Goal: Task Accomplishment & Management: Use online tool/utility

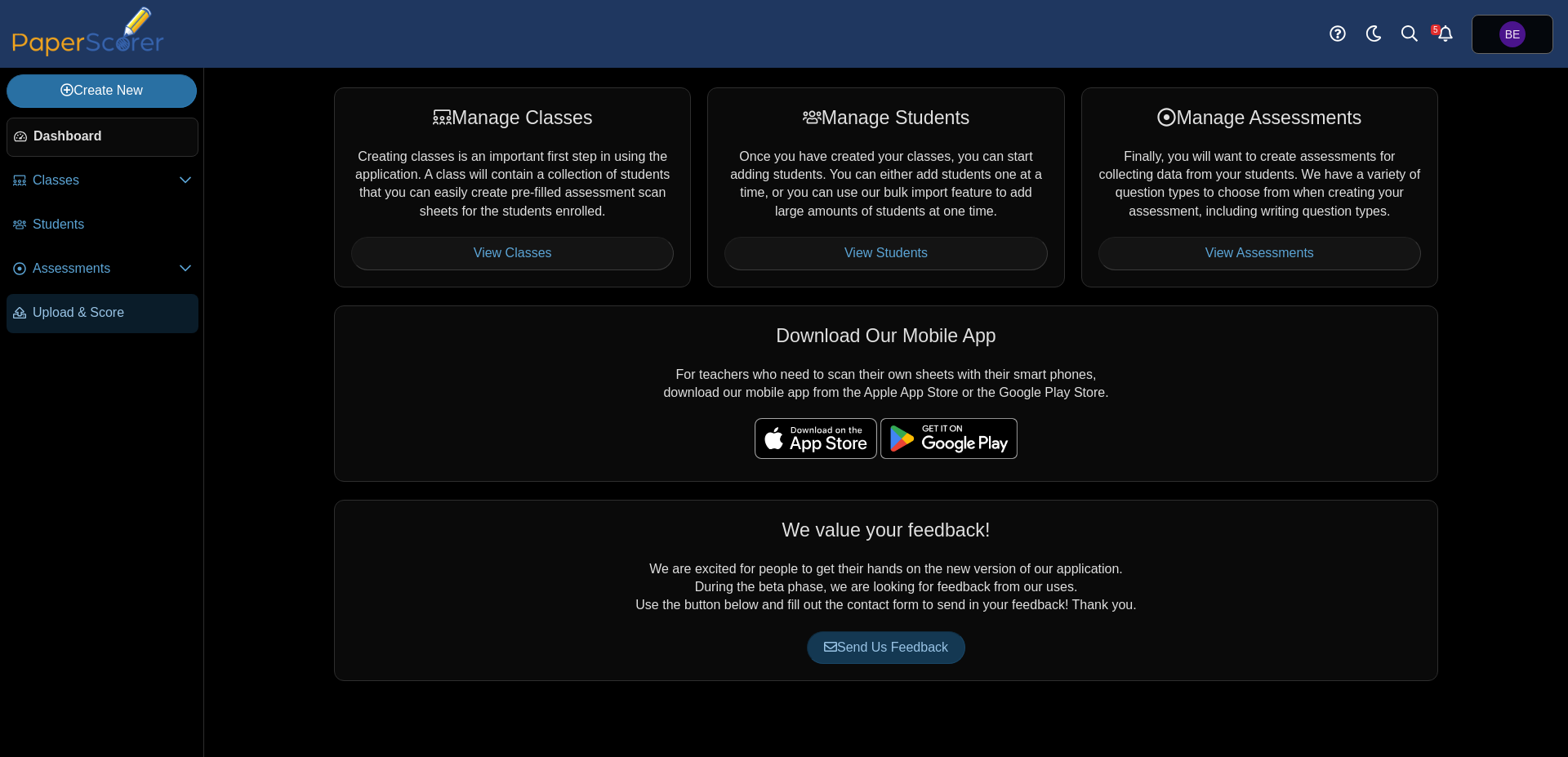
click at [110, 301] on link "Upload & Score" at bounding box center [103, 314] width 192 height 39
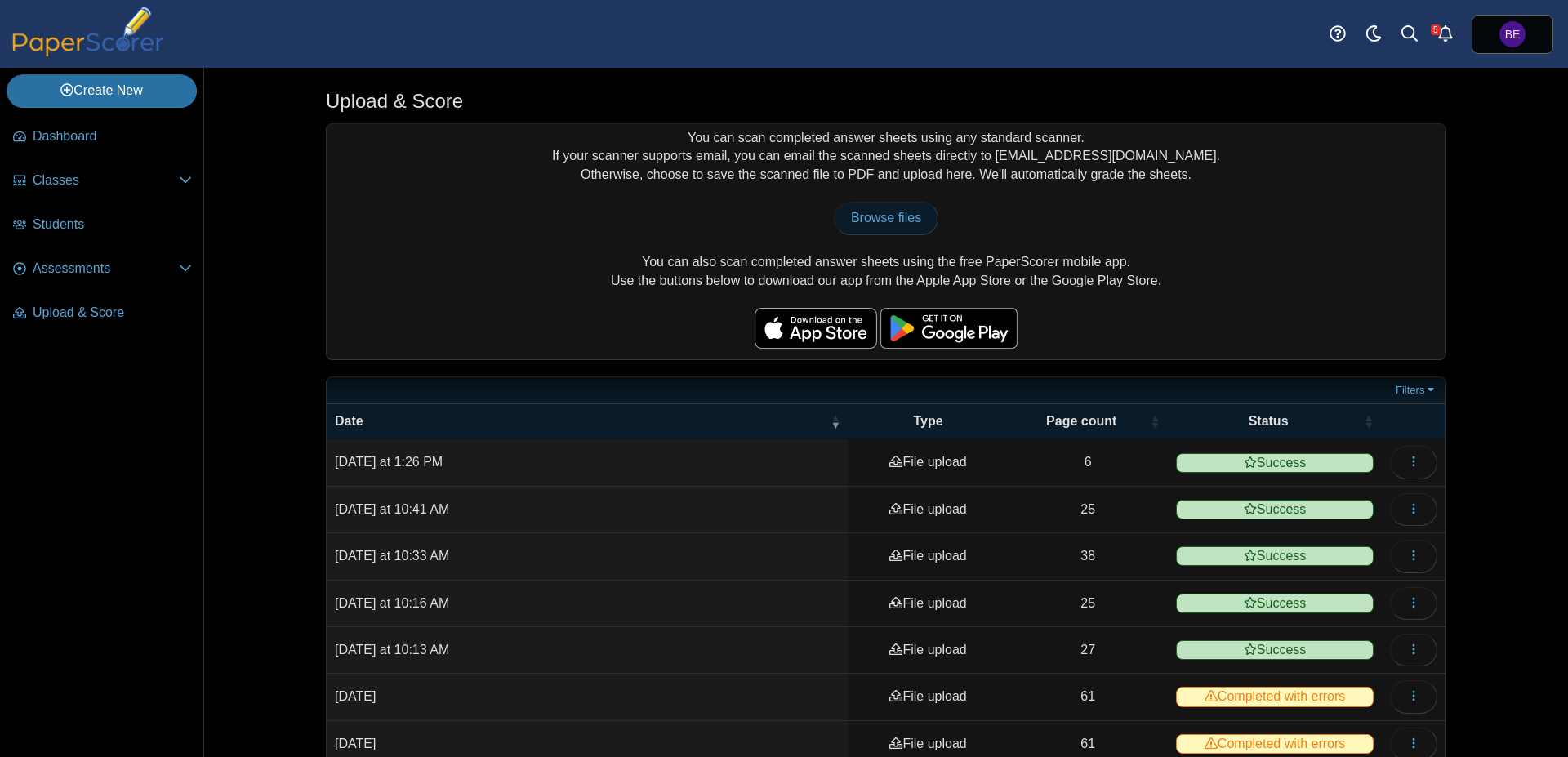
click at [877, 220] on span "Browse files" at bounding box center [886, 218] width 70 height 14
type input "**********"
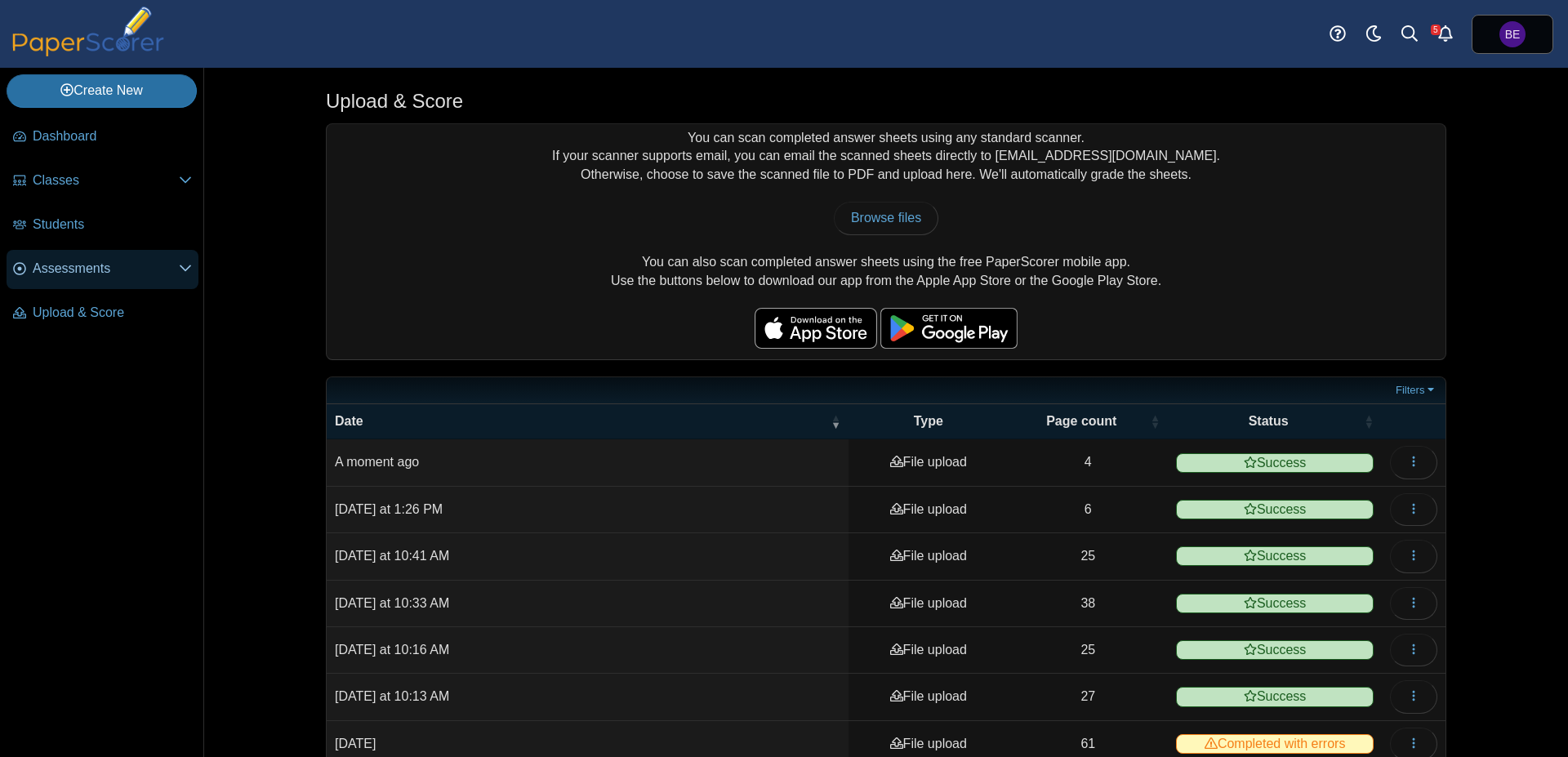
click at [92, 265] on span "Assessments" at bounding box center [106, 268] width 146 height 18
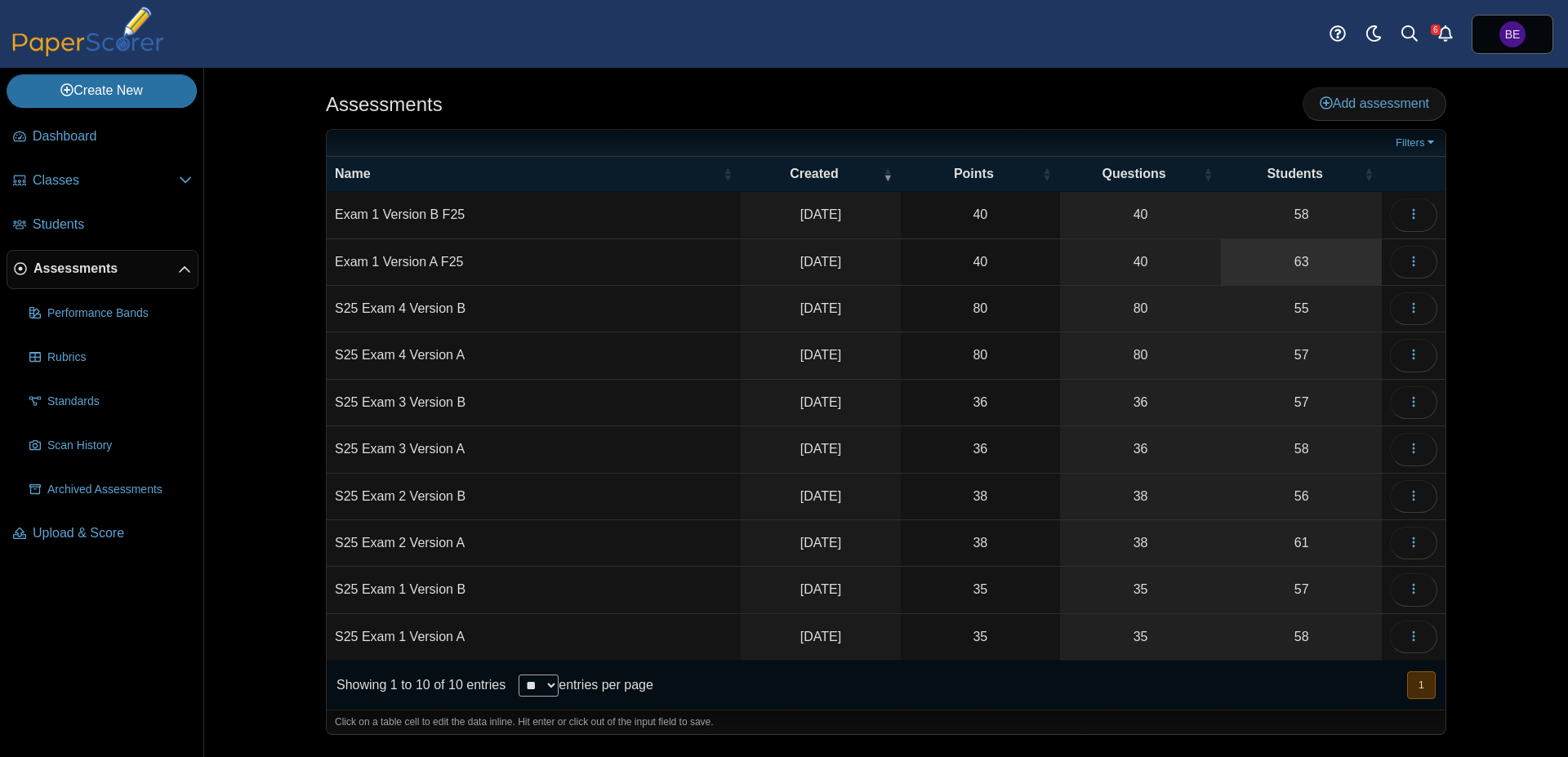
click at [1291, 252] on link "63" at bounding box center [1301, 262] width 161 height 46
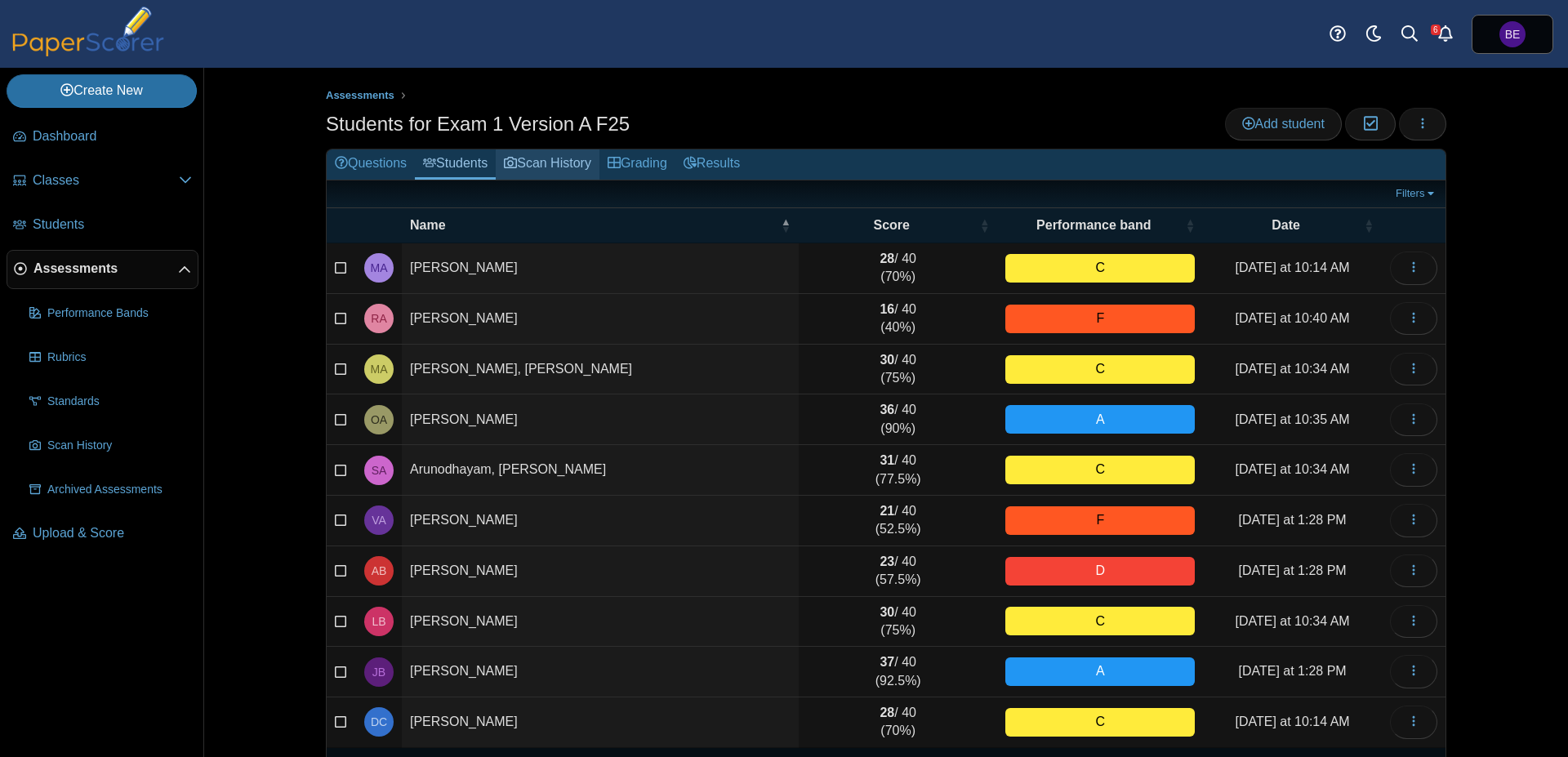
click at [553, 159] on link "Scan History" at bounding box center [548, 164] width 103 height 31
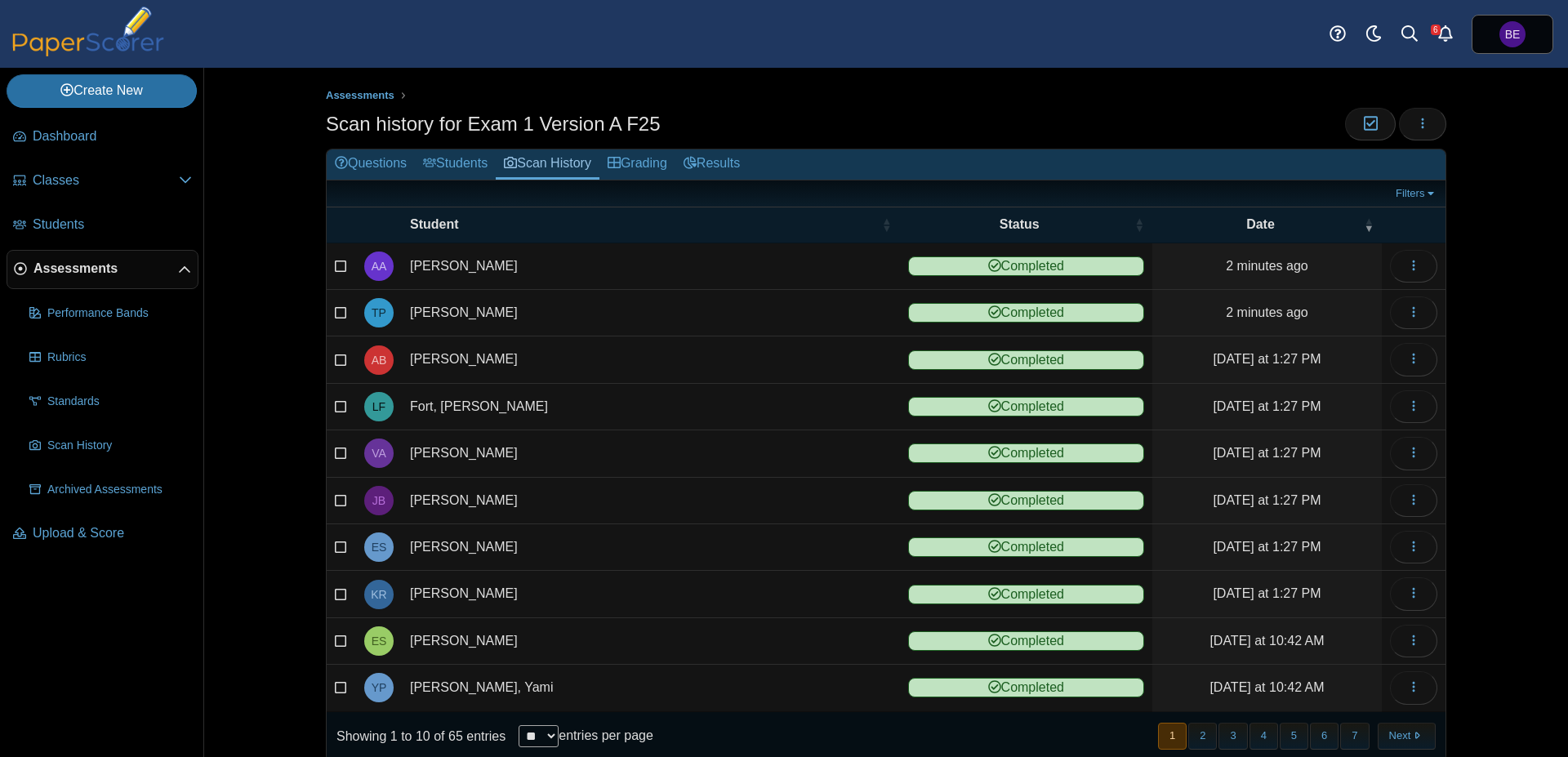
click at [71, 259] on span "Assessments" at bounding box center [105, 268] width 145 height 18
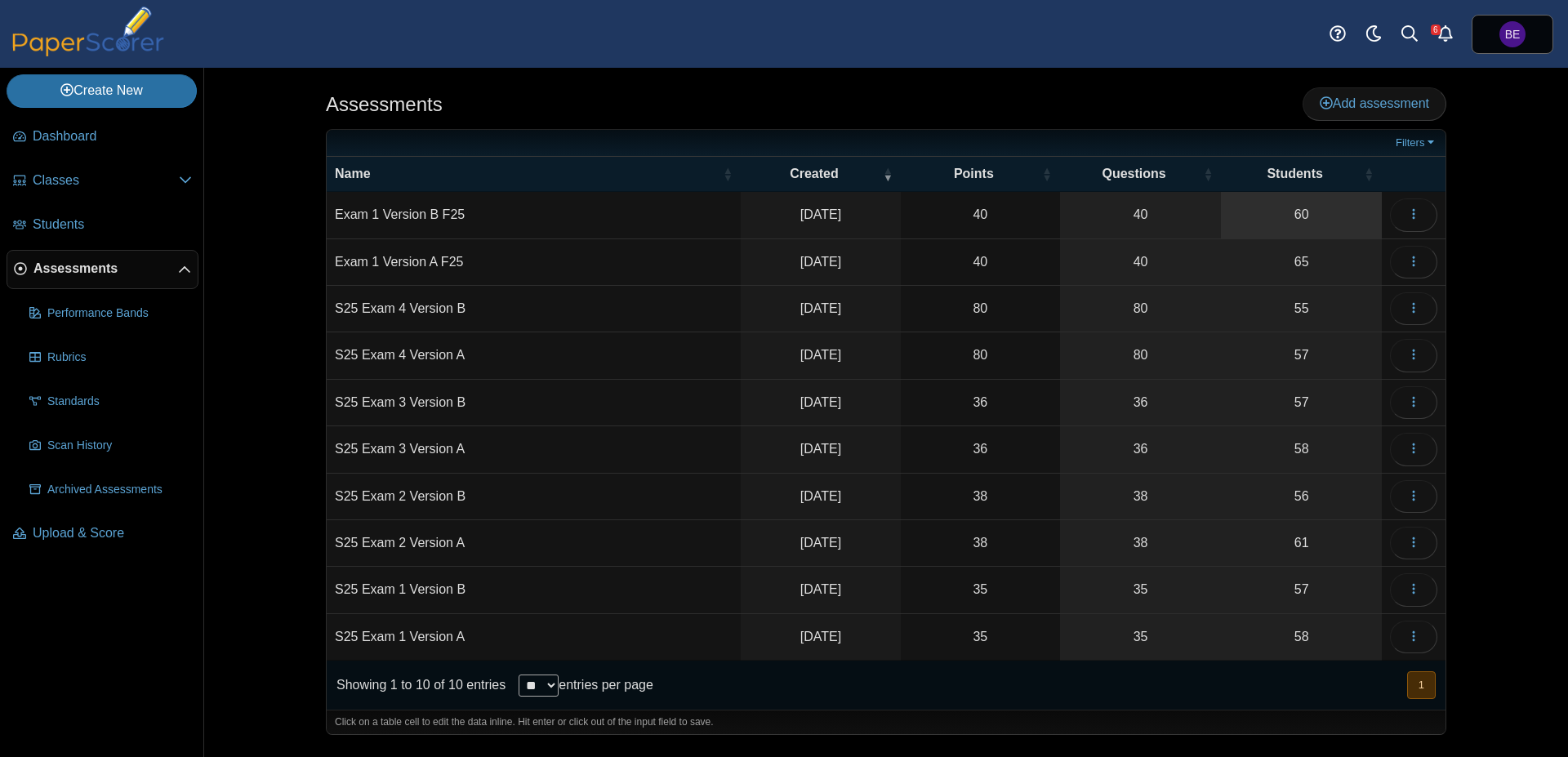
click at [1290, 220] on link "60" at bounding box center [1301, 214] width 161 height 46
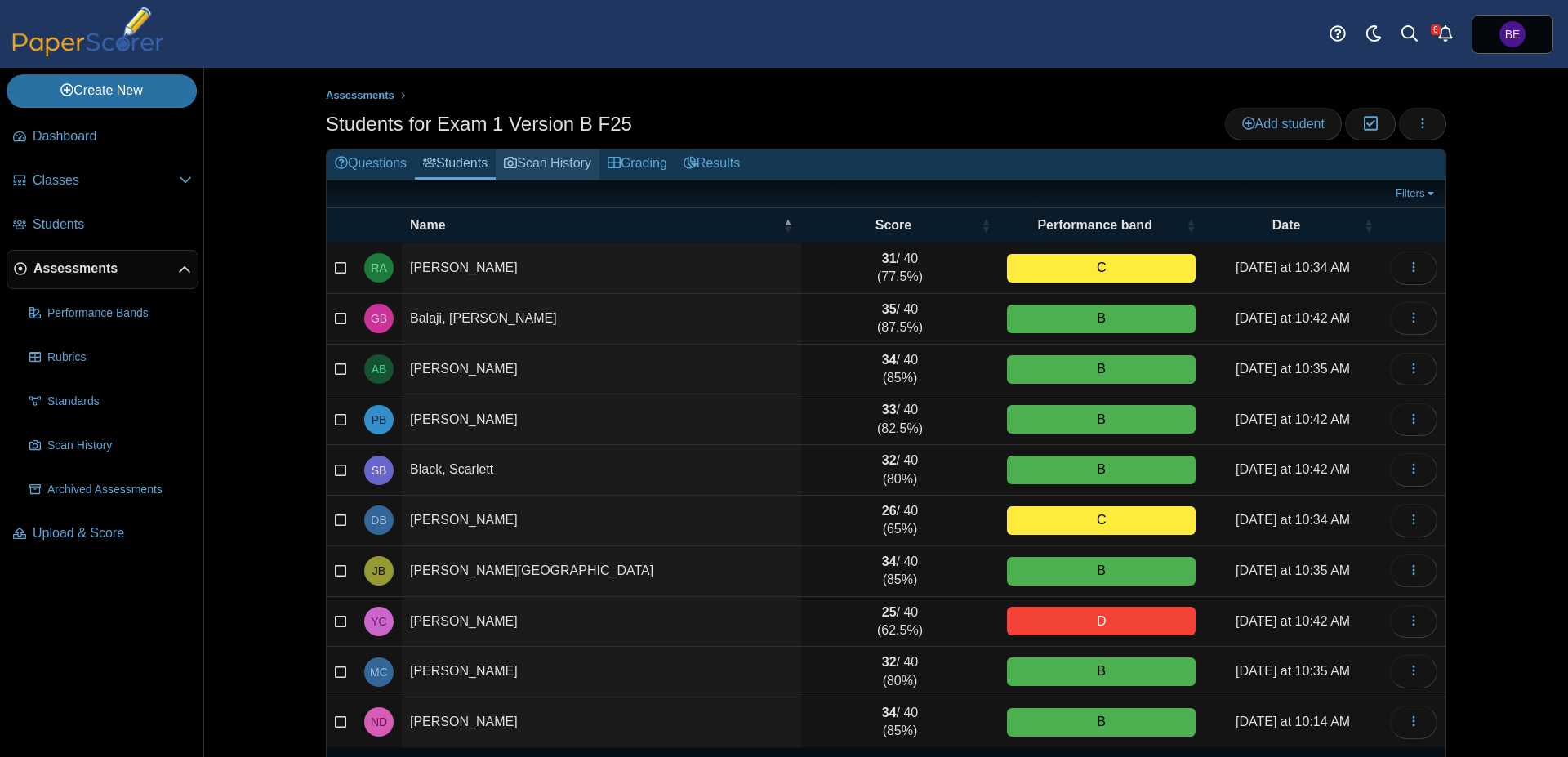
click at [559, 158] on link "Scan History" at bounding box center [548, 164] width 103 height 31
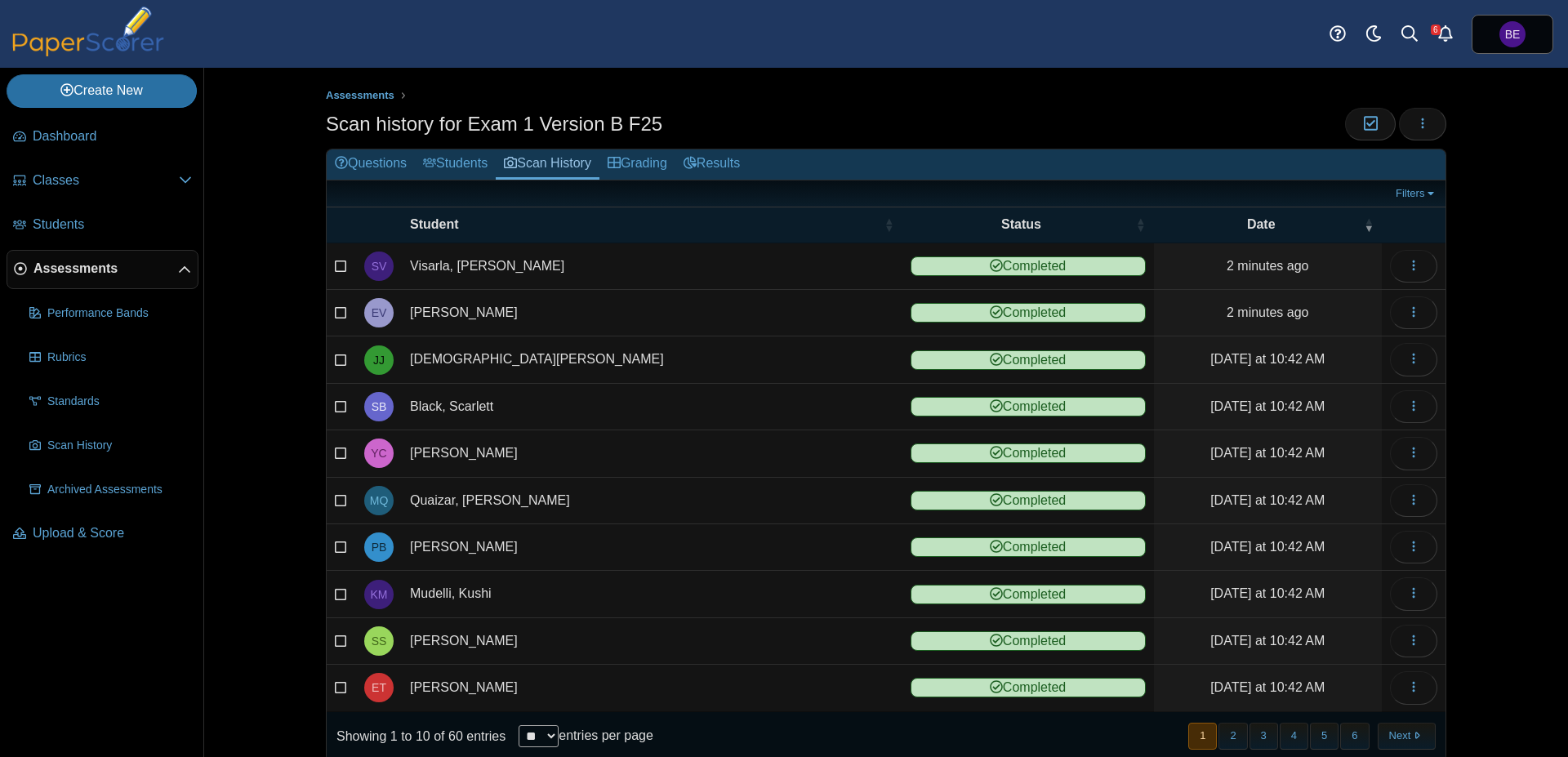
click at [68, 270] on span "Assessments" at bounding box center [105, 268] width 145 height 18
